Goal: Obtain resource: Download file/media

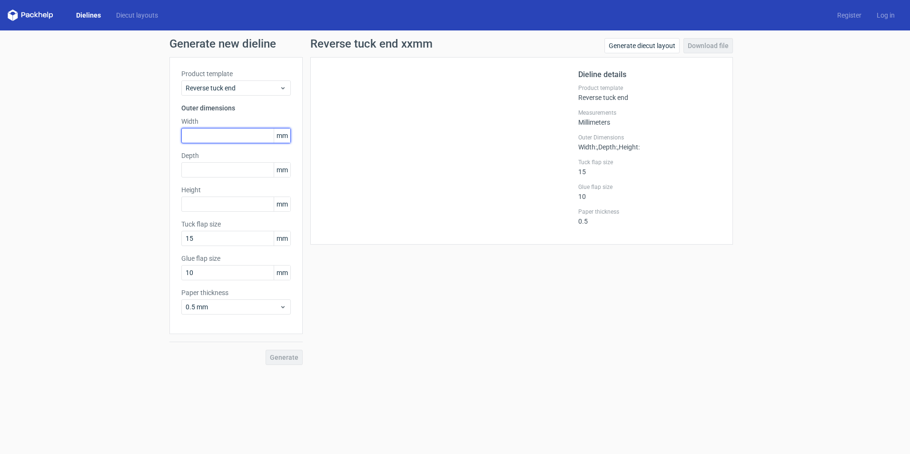
click at [236, 137] on input "text" at bounding box center [235, 135] width 109 height 15
type input "80"
click at [225, 166] on input "text" at bounding box center [235, 169] width 109 height 15
type input "55"
click at [217, 199] on input "text" at bounding box center [235, 204] width 109 height 15
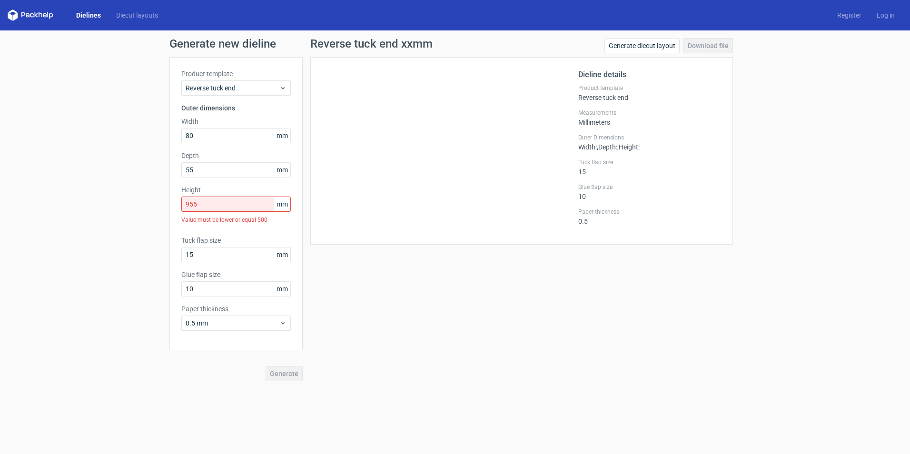
click at [207, 355] on div "Generate" at bounding box center [235, 365] width 133 height 31
click at [216, 296] on input "10" at bounding box center [235, 288] width 109 height 15
click at [251, 205] on input "955" at bounding box center [235, 204] width 109 height 15
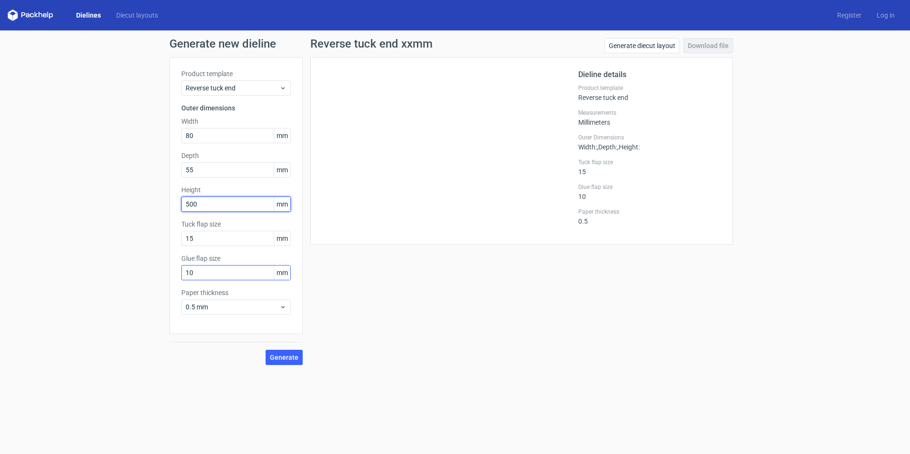
type input "500"
click at [223, 276] on input "10" at bounding box center [235, 272] width 109 height 15
type input "20"
click at [276, 360] on span "Generate" at bounding box center [284, 357] width 29 height 7
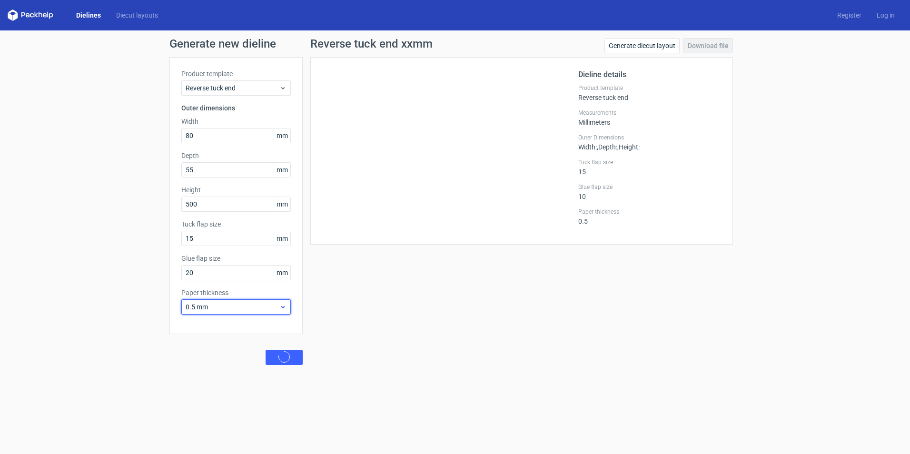
click at [222, 308] on span "0.5 mm" at bounding box center [233, 307] width 94 height 10
click at [219, 311] on span "0.5 mm" at bounding box center [233, 307] width 94 height 10
click at [205, 352] on div "1 mm" at bounding box center [236, 358] width 102 height 15
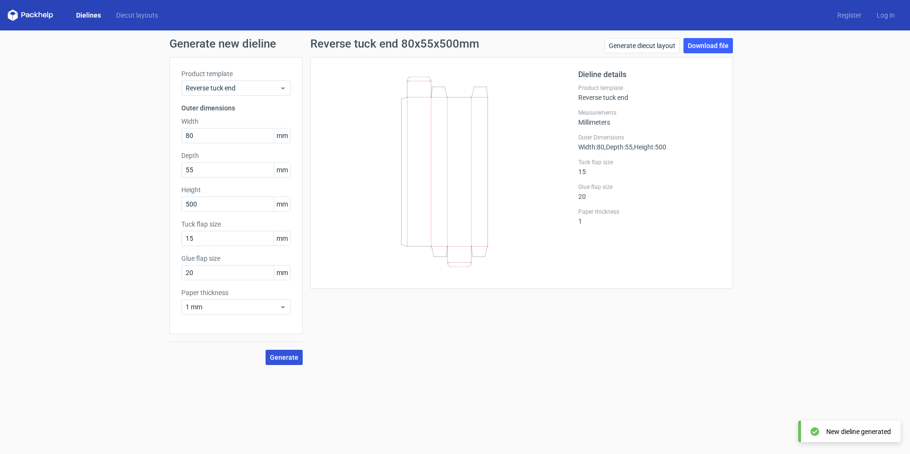
click at [292, 357] on span "Generate" at bounding box center [284, 357] width 29 height 7
click at [702, 48] on link "Download file" at bounding box center [709, 45] width 50 height 15
click at [654, 360] on div "Reverse tuck end 80x55x500mm Generate diecut layout Download file Dieline detai…" at bounding box center [522, 201] width 438 height 327
